Goal: Task Accomplishment & Management: Complete application form

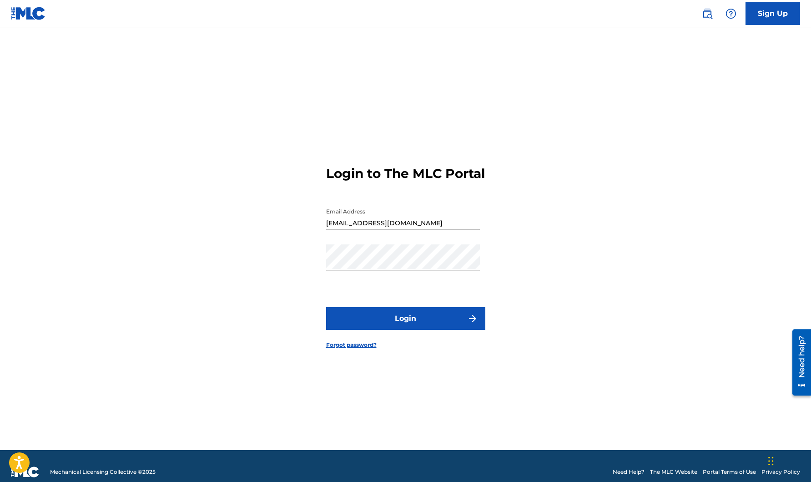
drag, startPoint x: 424, startPoint y: 326, endPoint x: 413, endPoint y: 306, distance: 22.2
click at [424, 325] on button "Login" at bounding box center [405, 318] width 159 height 23
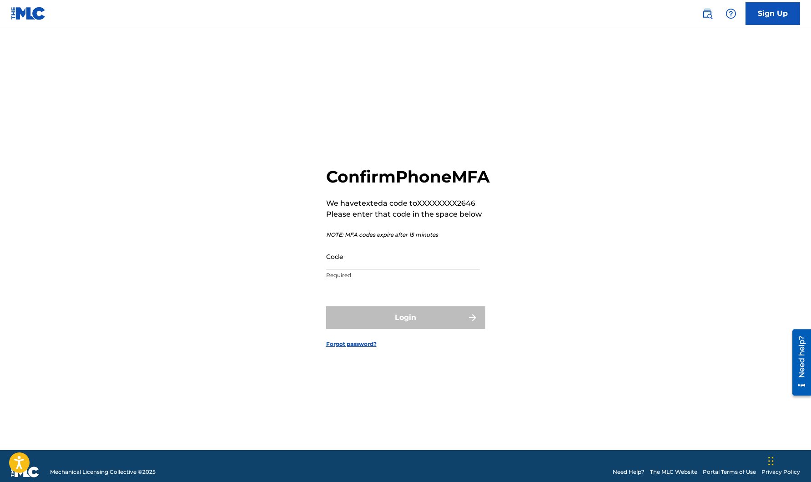
click at [402, 269] on input "Code" at bounding box center [403, 256] width 154 height 26
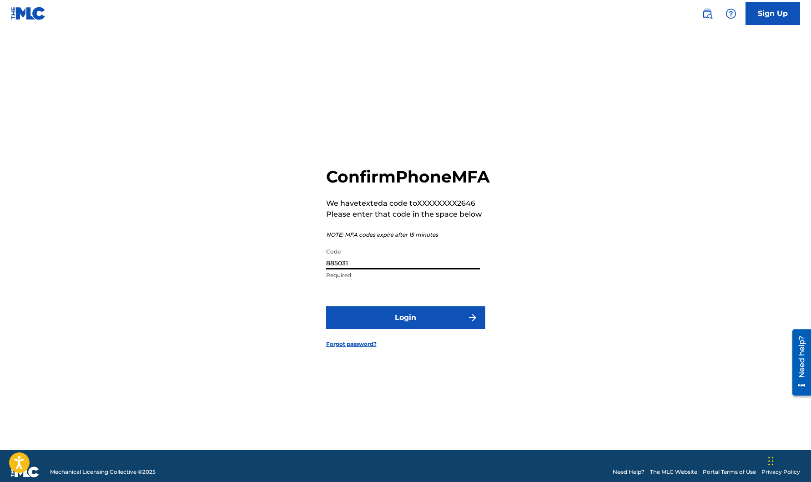
type input "885031"
click at [416, 326] on button "Login" at bounding box center [405, 317] width 159 height 23
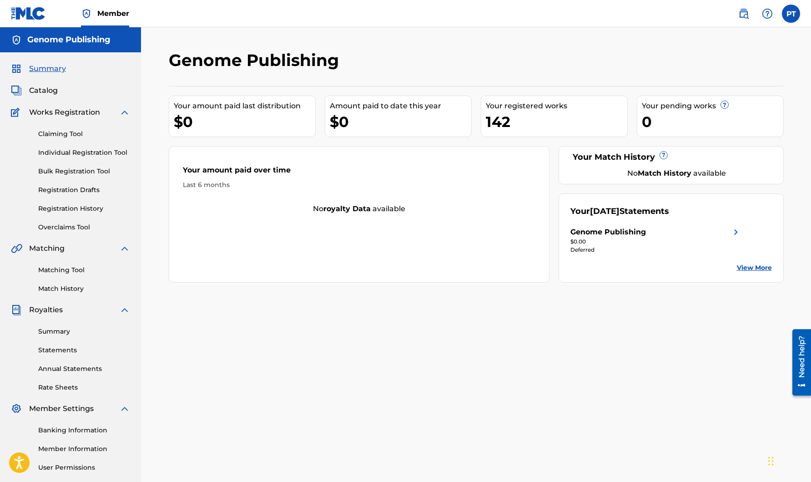
click at [83, 151] on link "Individual Registration Tool" at bounding box center [84, 153] width 92 height 10
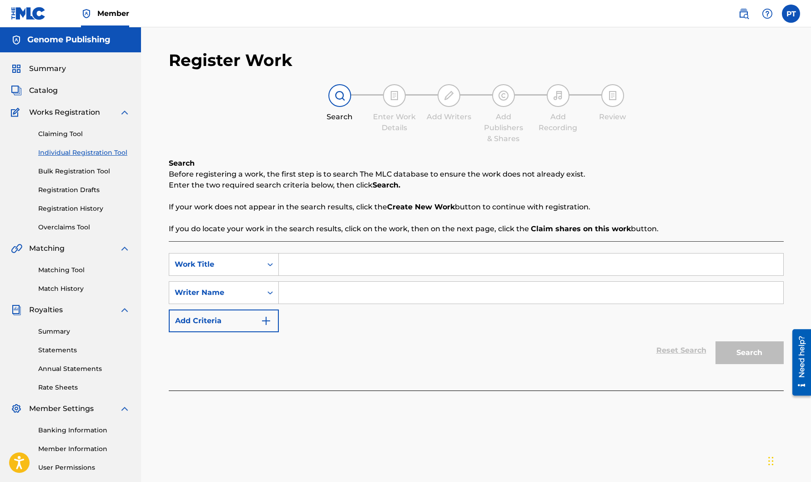
paste input "Great Year '99"
type input "Great Year '99"
click at [353, 289] on input "Search Form" at bounding box center [531, 292] width 504 height 22
type input "[PERSON_NAME]"
drag, startPoint x: 755, startPoint y: 353, endPoint x: 629, endPoint y: 335, distance: 127.3
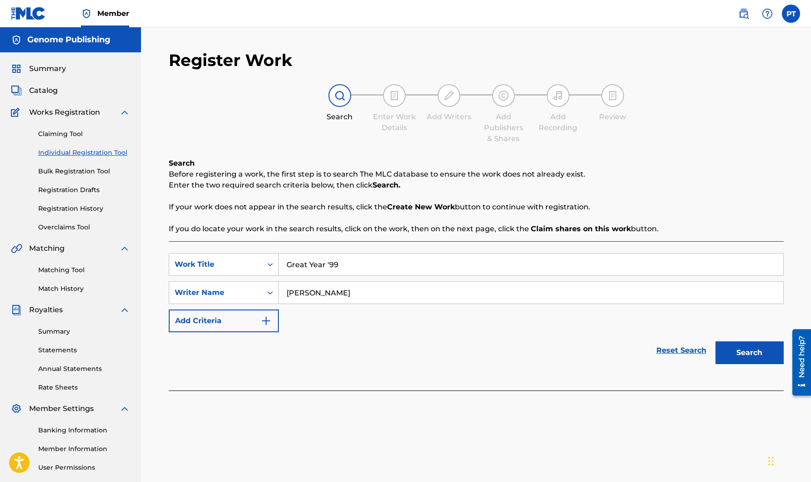
click at [754, 353] on button "Search" at bounding box center [749, 352] width 68 height 23
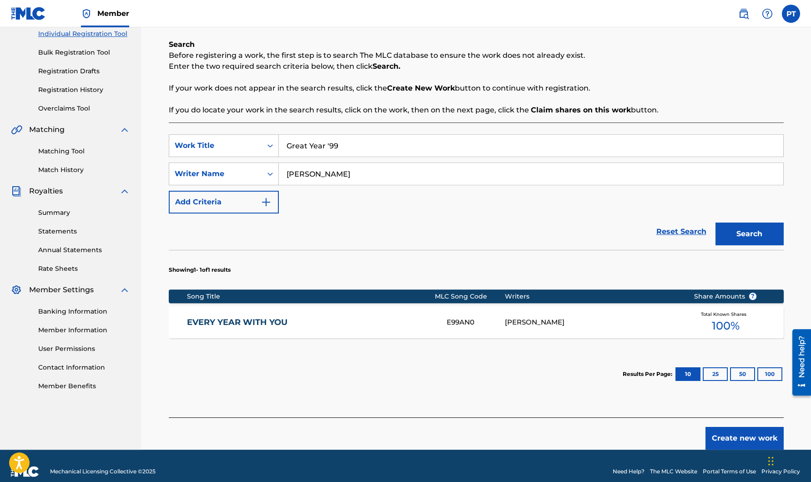
scroll to position [130, 0]
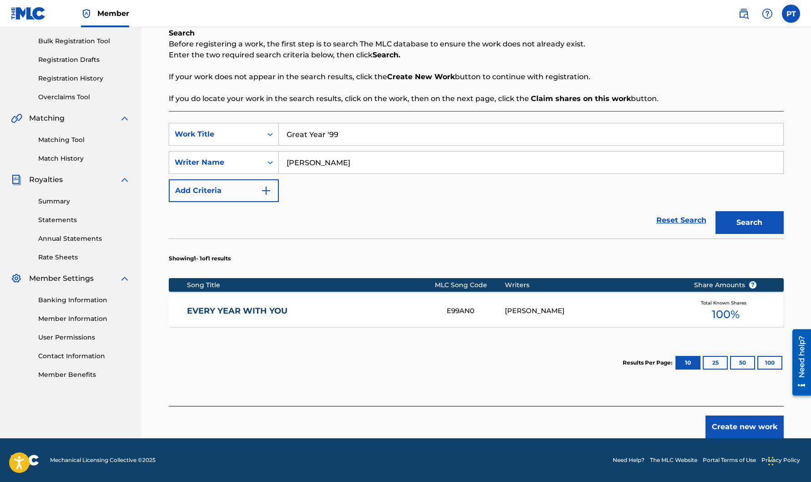
click at [769, 424] on button "Create new work" at bounding box center [744, 426] width 78 height 23
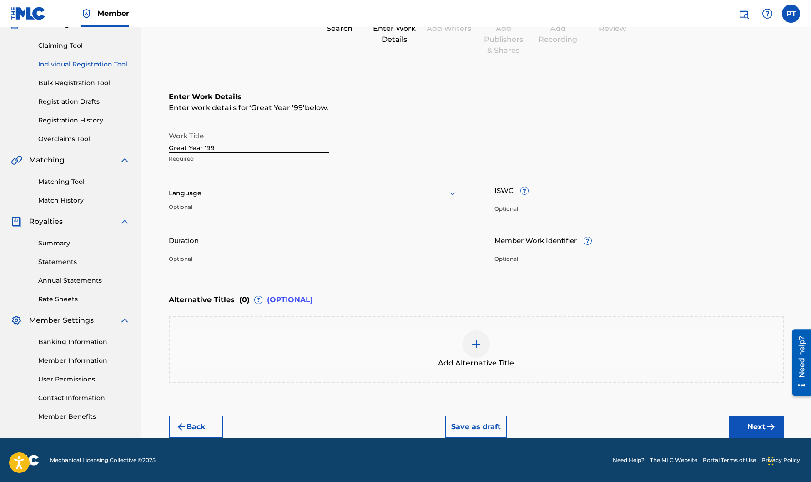
scroll to position [88, 0]
click at [257, 203] on div "Language Optional" at bounding box center [313, 197] width 289 height 41
click at [263, 198] on div at bounding box center [313, 192] width 289 height 11
click at [232, 215] on div "English" at bounding box center [313, 213] width 288 height 20
click at [753, 423] on button "Next" at bounding box center [756, 426] width 55 height 23
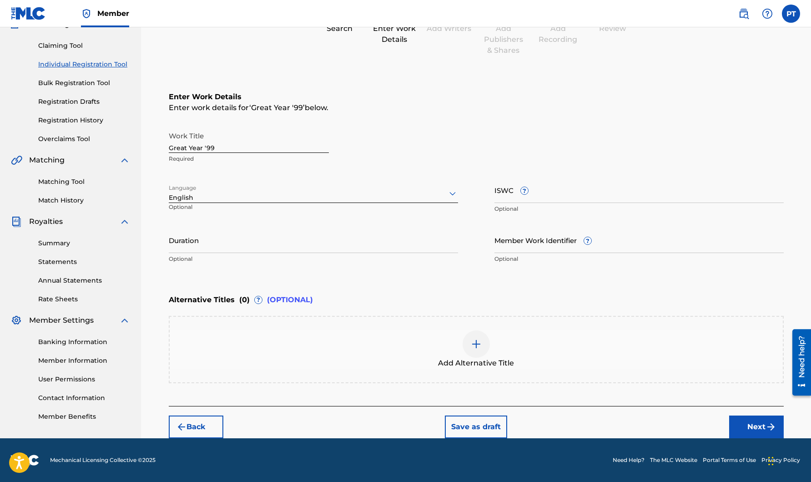
scroll to position [82, 0]
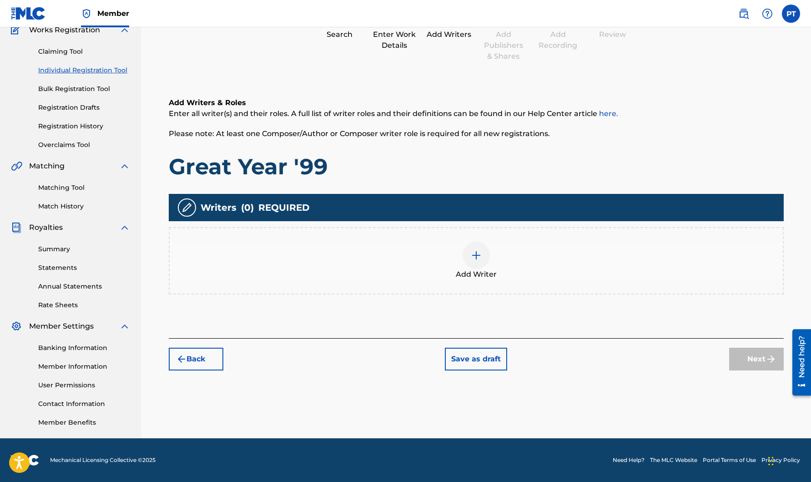
click at [473, 254] on img at bounding box center [476, 255] width 11 height 11
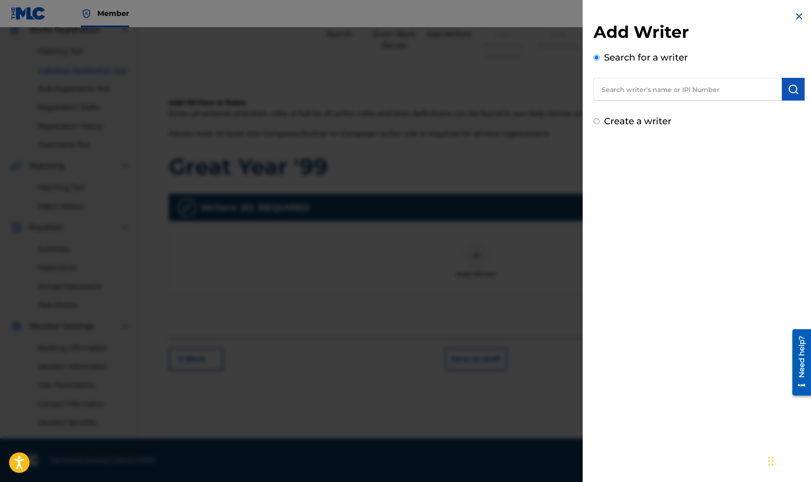
click at [730, 89] on input "text" at bounding box center [687, 89] width 188 height 23
type input "[PERSON_NAME]"
click at [797, 94] on img "submit" at bounding box center [793, 89] width 11 height 11
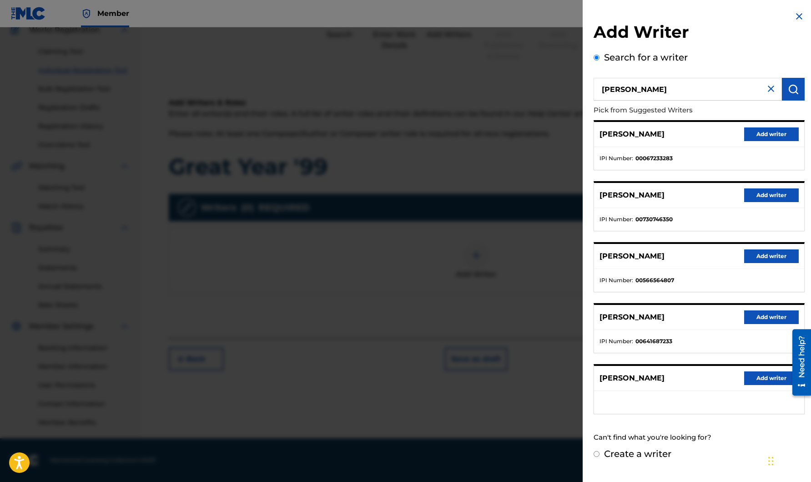
click at [776, 379] on button "Add writer" at bounding box center [771, 378] width 55 height 14
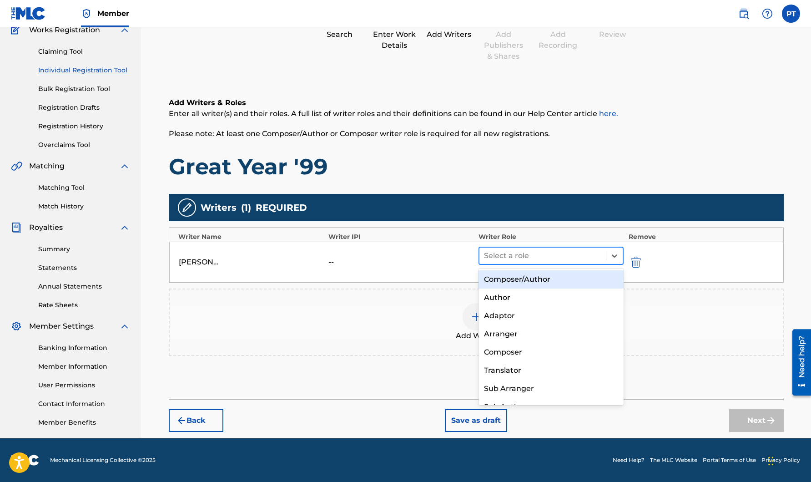
click at [532, 253] on div at bounding box center [543, 255] width 118 height 13
click at [526, 278] on div "Composer/Author" at bounding box center [551, 279] width 146 height 18
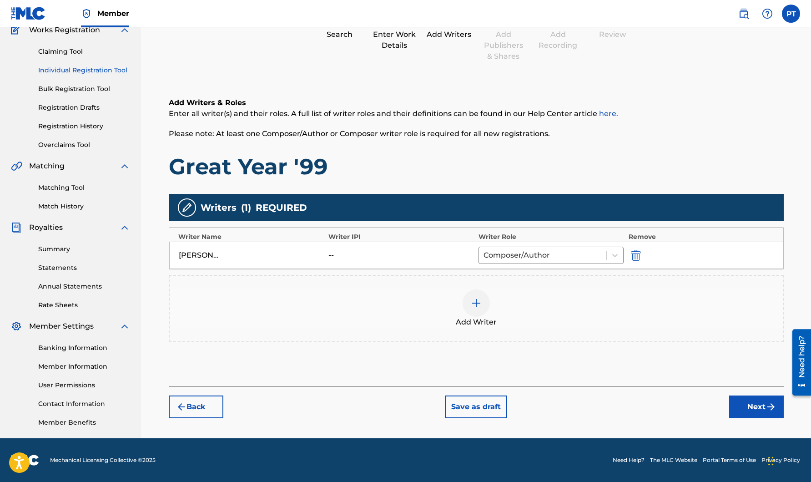
click at [766, 409] on img "submit" at bounding box center [770, 406] width 11 height 11
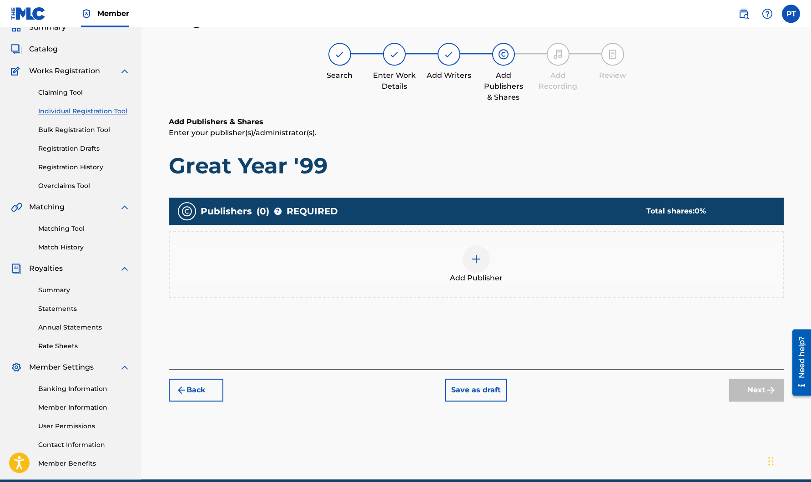
scroll to position [41, 0]
click at [475, 261] on img at bounding box center [476, 259] width 11 height 11
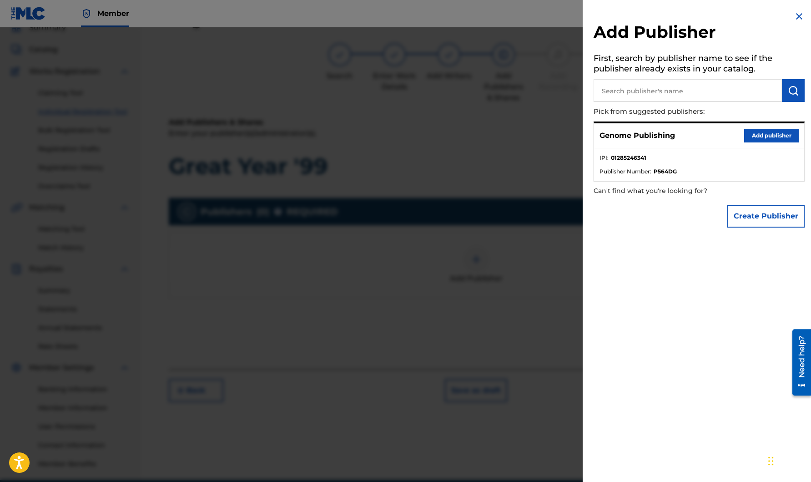
click at [763, 134] on button "Add publisher" at bounding box center [771, 136] width 55 height 14
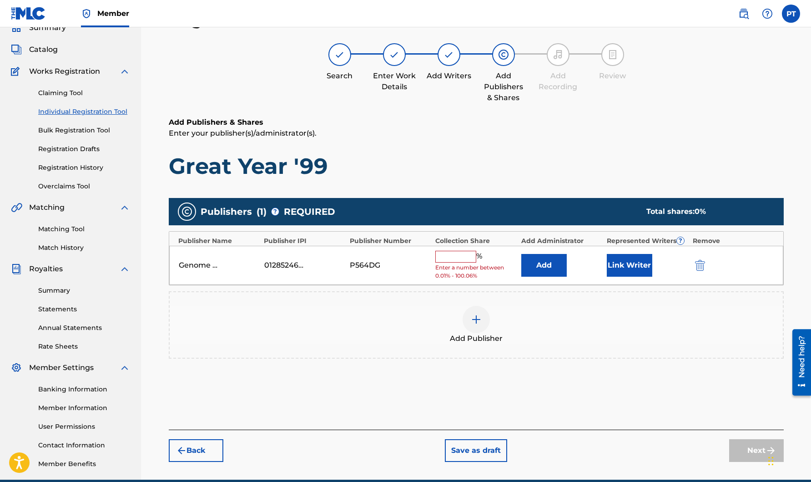
click at [456, 257] on input "text" at bounding box center [455, 257] width 41 height 12
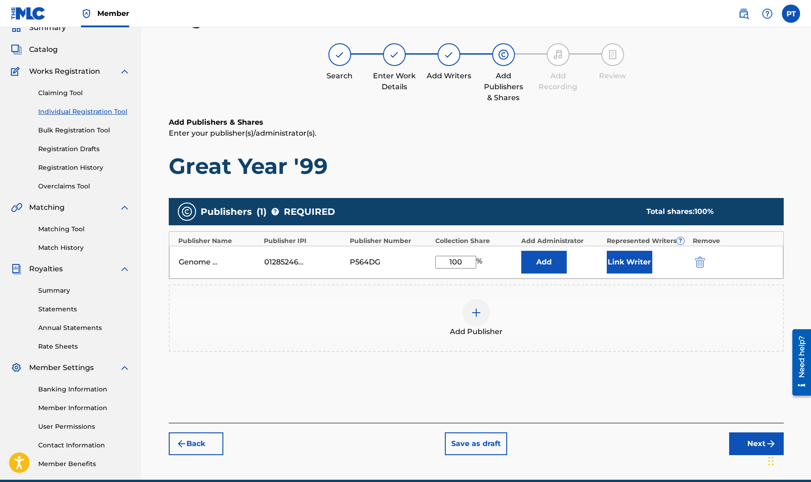
type input "100"
click at [622, 258] on button "Link Writer" at bounding box center [629, 262] width 45 height 23
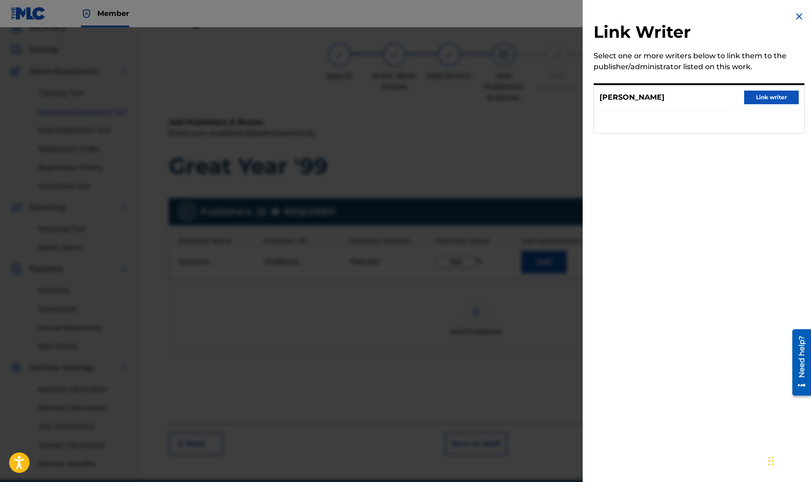
click at [781, 102] on button "Link writer" at bounding box center [771, 97] width 55 height 14
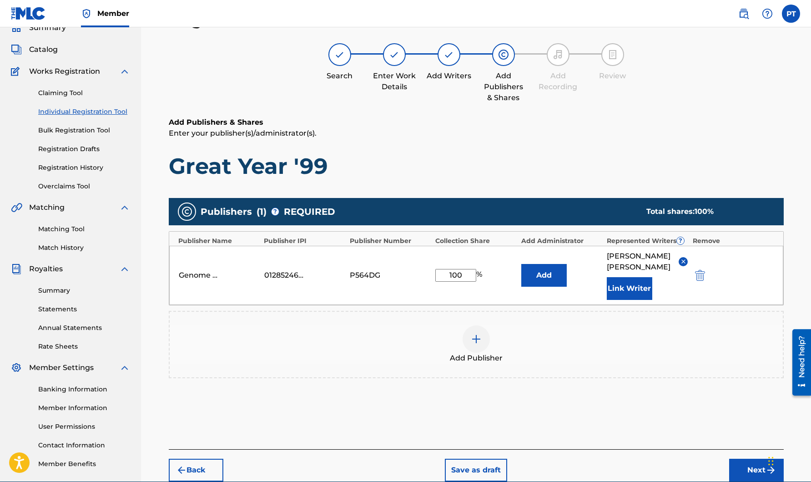
click at [756, 462] on button "Next" at bounding box center [756, 469] width 55 height 23
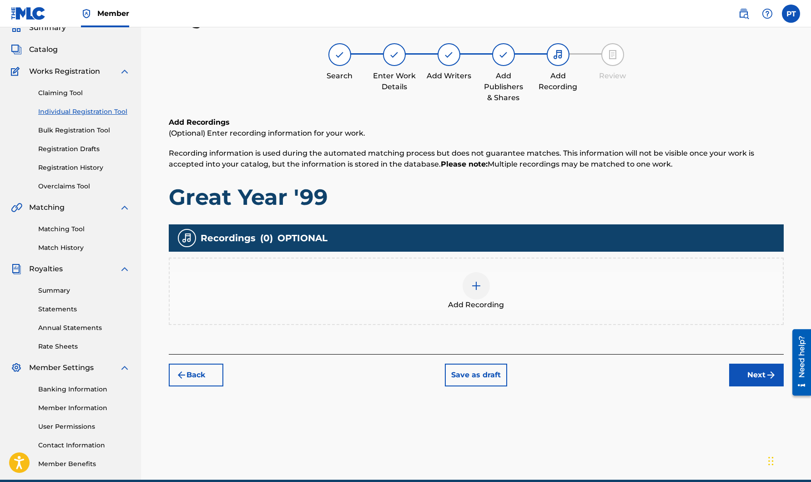
click at [483, 287] on div at bounding box center [475, 285] width 27 height 27
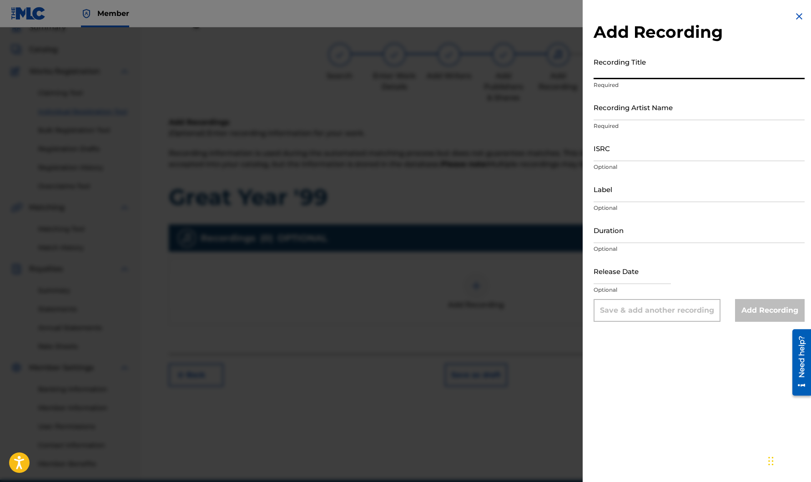
paste input "Great Year '99"
type input "Great Year '99"
click at [647, 111] on input "Recording Artist Name" at bounding box center [698, 107] width 211 height 26
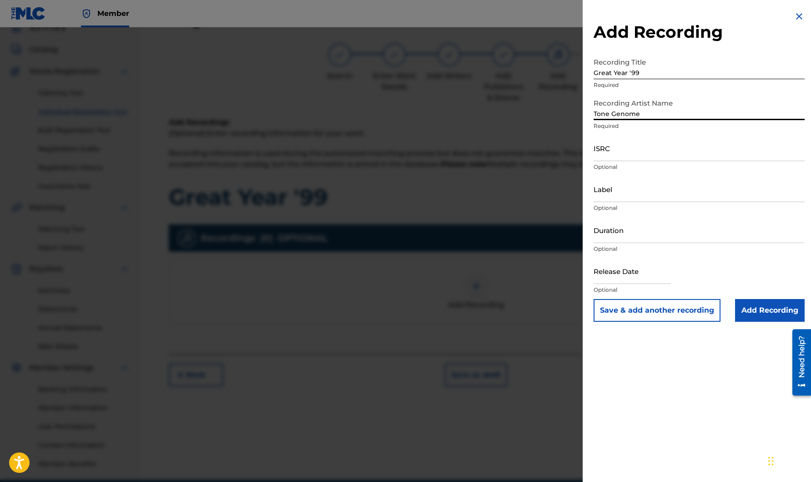
type input "Tone Genome"
click at [661, 279] on input "text" at bounding box center [631, 271] width 77 height 26
select select "7"
select select "2025"
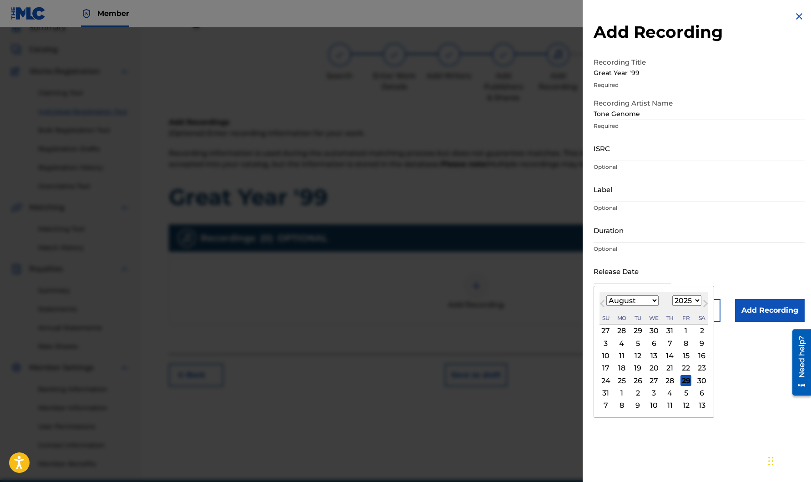
click at [686, 380] on div "29" at bounding box center [685, 380] width 11 height 11
type input "[DATE]"
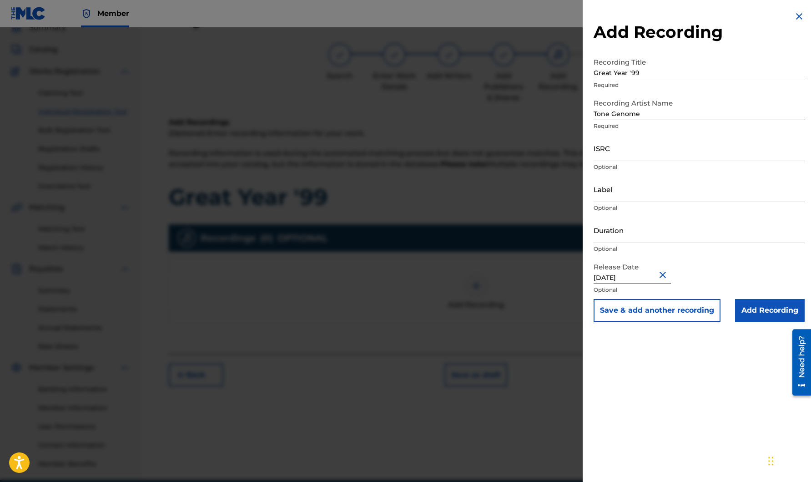
drag, startPoint x: 764, startPoint y: 314, endPoint x: 758, endPoint y: 310, distance: 7.6
click at [764, 313] on input "Add Recording" at bounding box center [770, 310] width 70 height 23
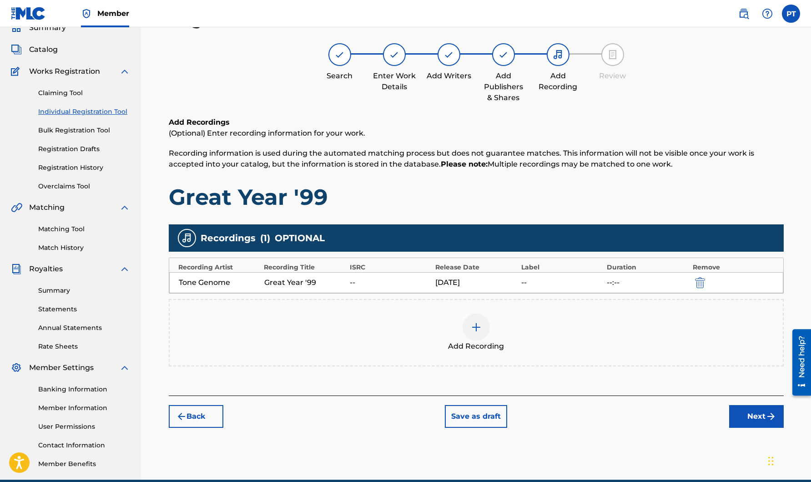
drag, startPoint x: 748, startPoint y: 413, endPoint x: 743, endPoint y: 413, distance: 5.5
click at [743, 413] on button "Next" at bounding box center [756, 416] width 55 height 23
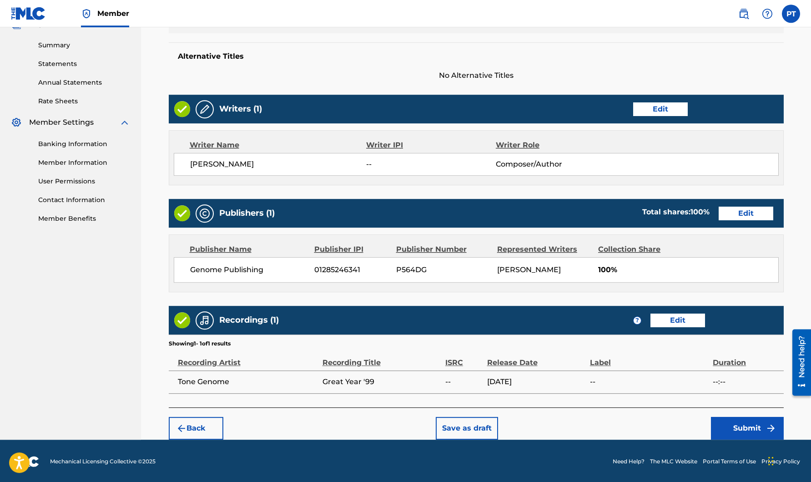
scroll to position [287, 0]
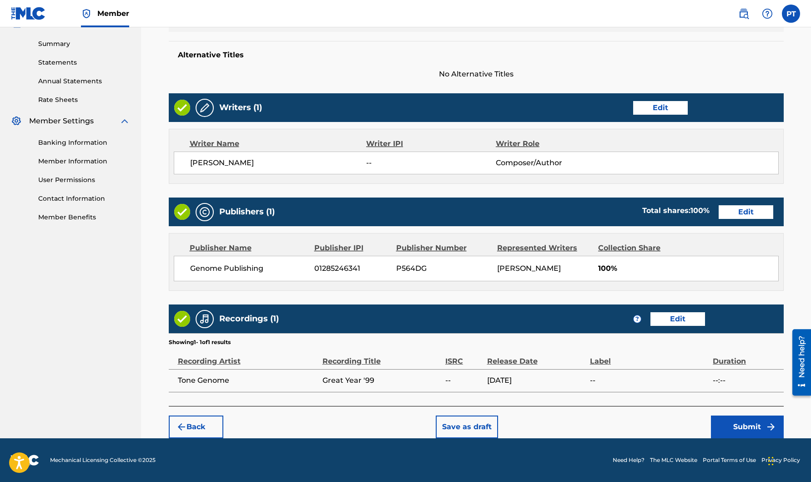
click at [752, 423] on button "Submit" at bounding box center [747, 426] width 73 height 23
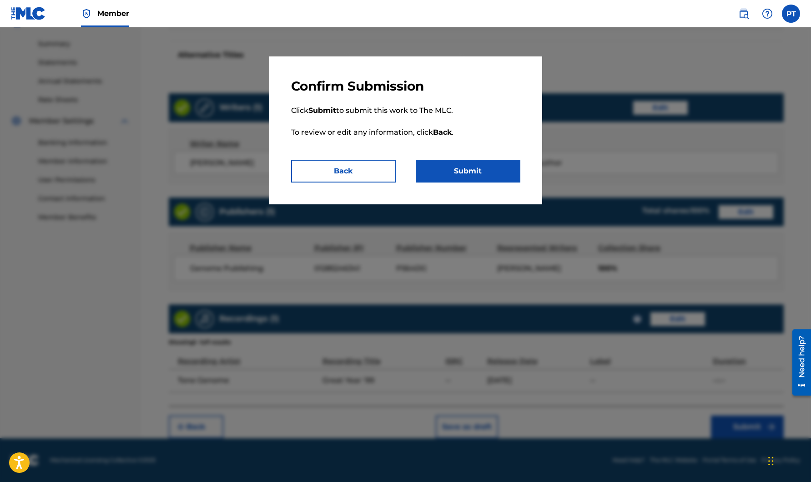
click at [459, 173] on button "Submit" at bounding box center [468, 171] width 105 height 23
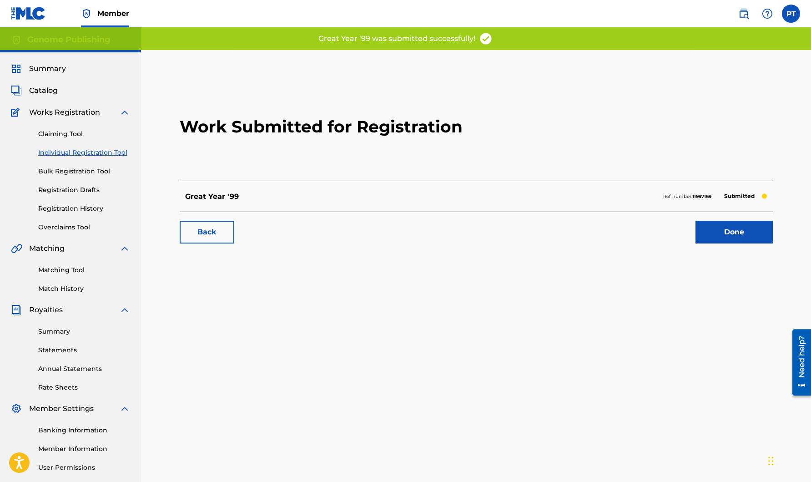
click at [726, 223] on link "Done" at bounding box center [733, 232] width 77 height 23
